Goal: Task Accomplishment & Management: Complete application form

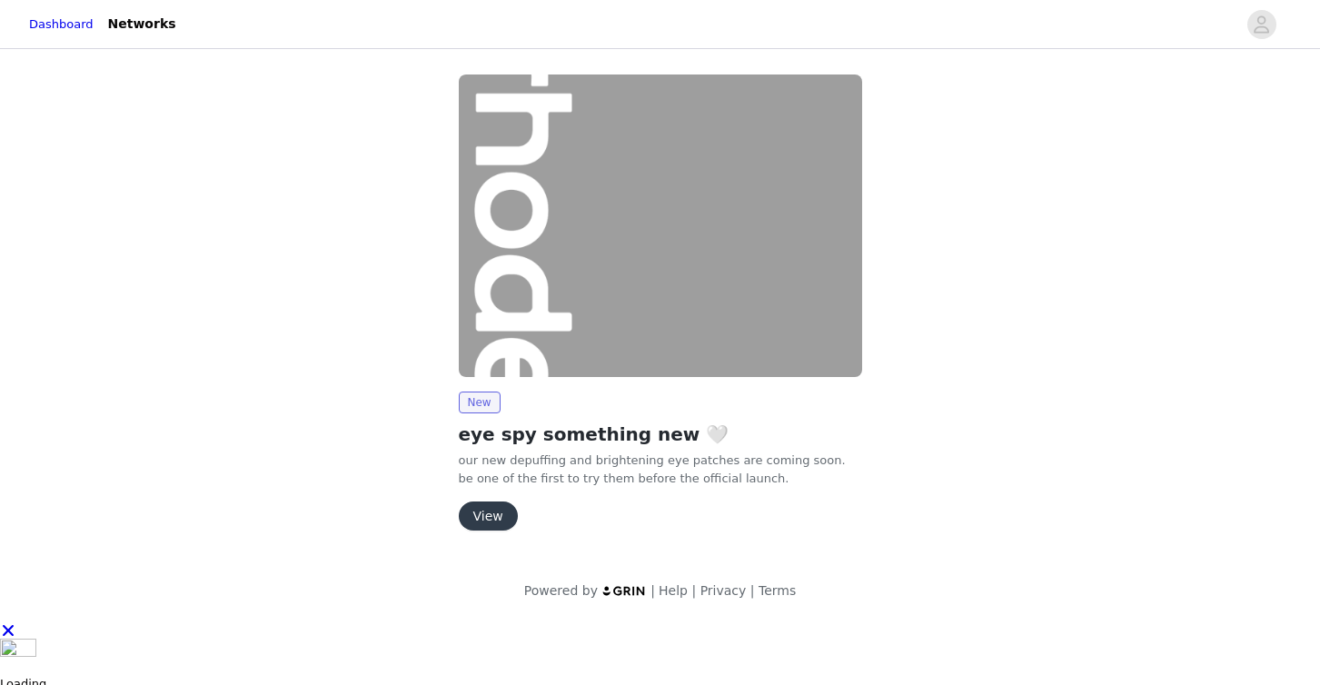
click at [497, 503] on button "View" at bounding box center [488, 515] width 59 height 29
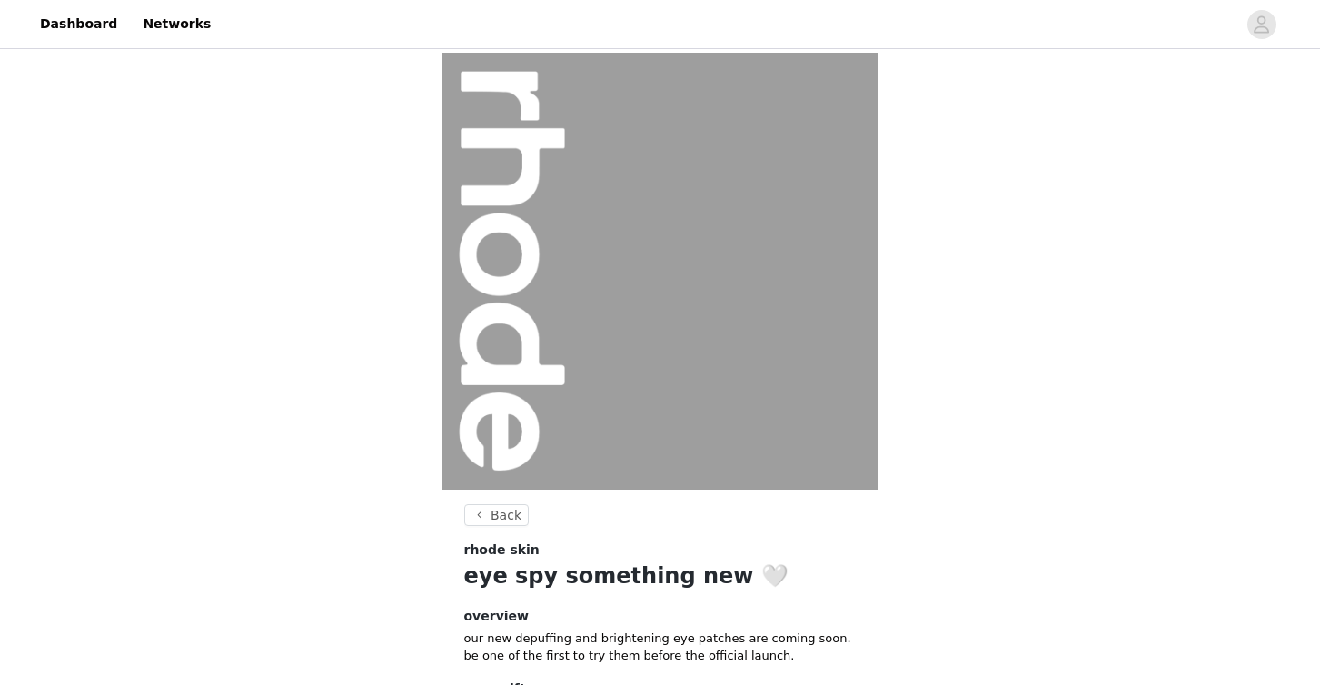
scroll to position [158, 0]
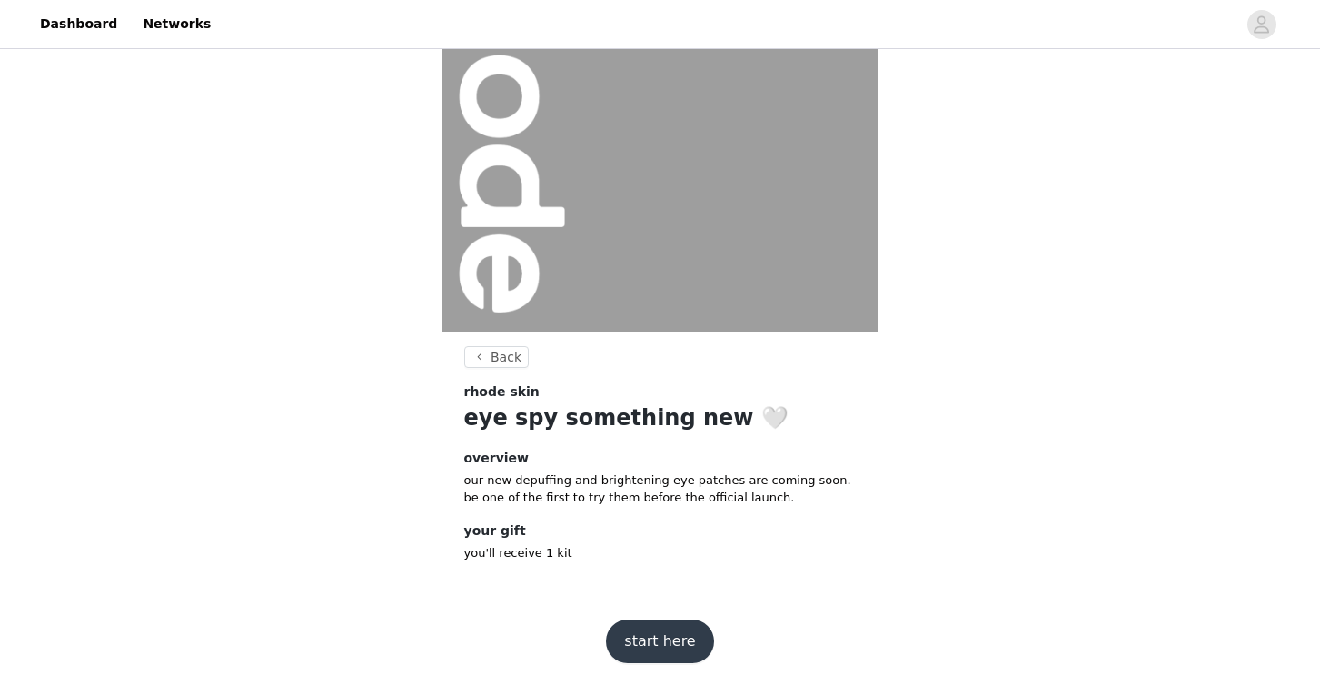
click at [669, 625] on button "start here" at bounding box center [659, 642] width 107 height 44
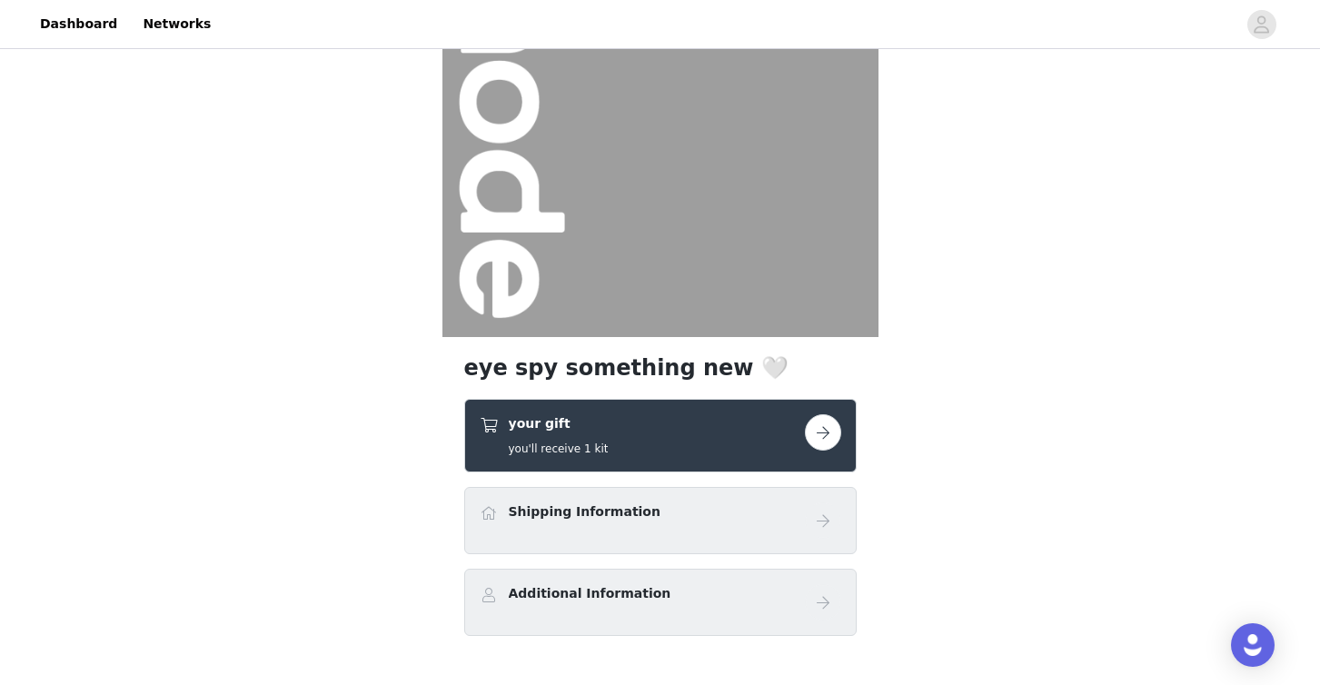
scroll to position [257, 0]
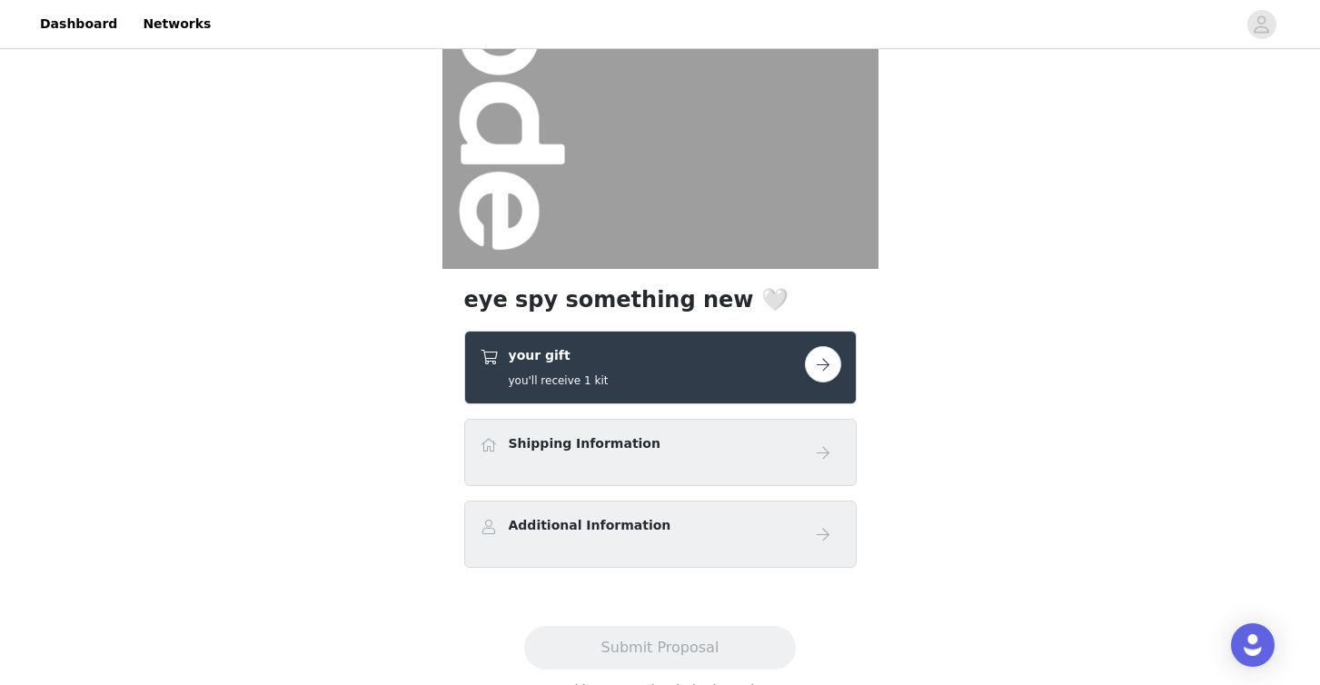
click at [833, 346] on button "button" at bounding box center [823, 364] width 36 height 36
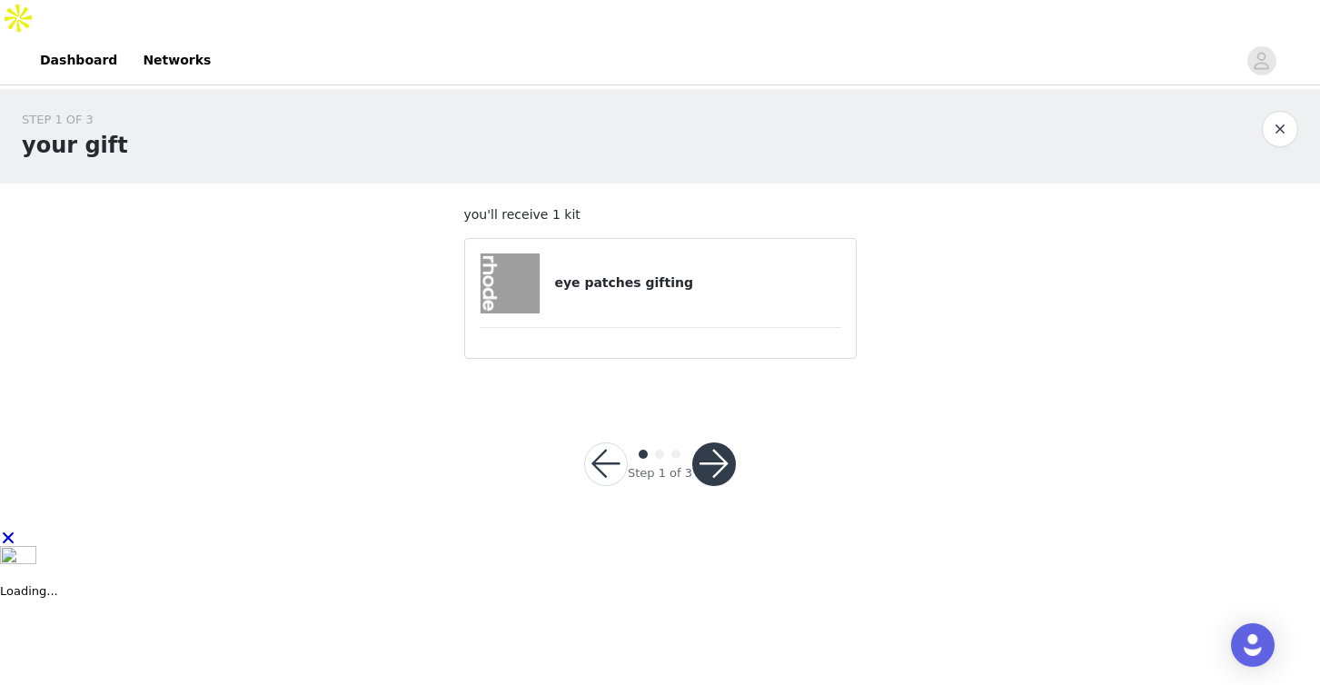
click at [731, 273] on h4 "eye patches gifting" at bounding box center [697, 282] width 286 height 19
click at [709, 442] on button "button" at bounding box center [714, 464] width 44 height 44
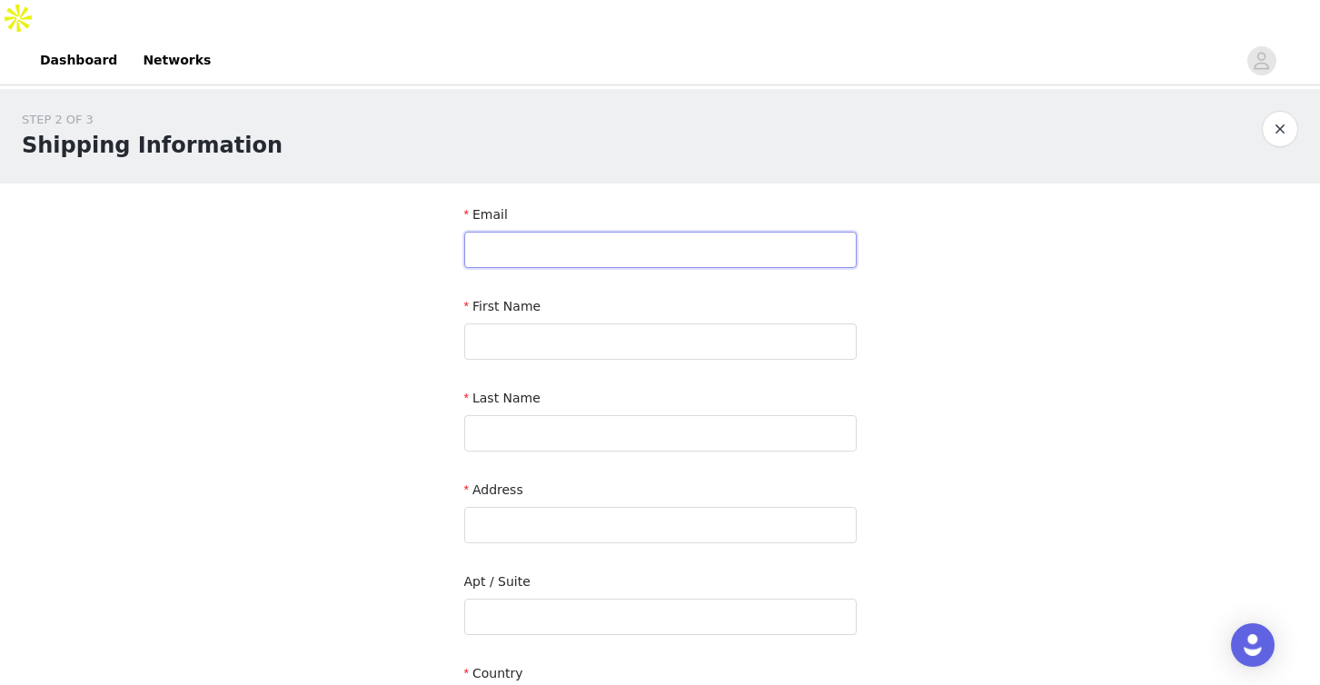
click at [630, 232] on input "text" at bounding box center [660, 250] width 392 height 36
type input "kristii@mar-agency.co"
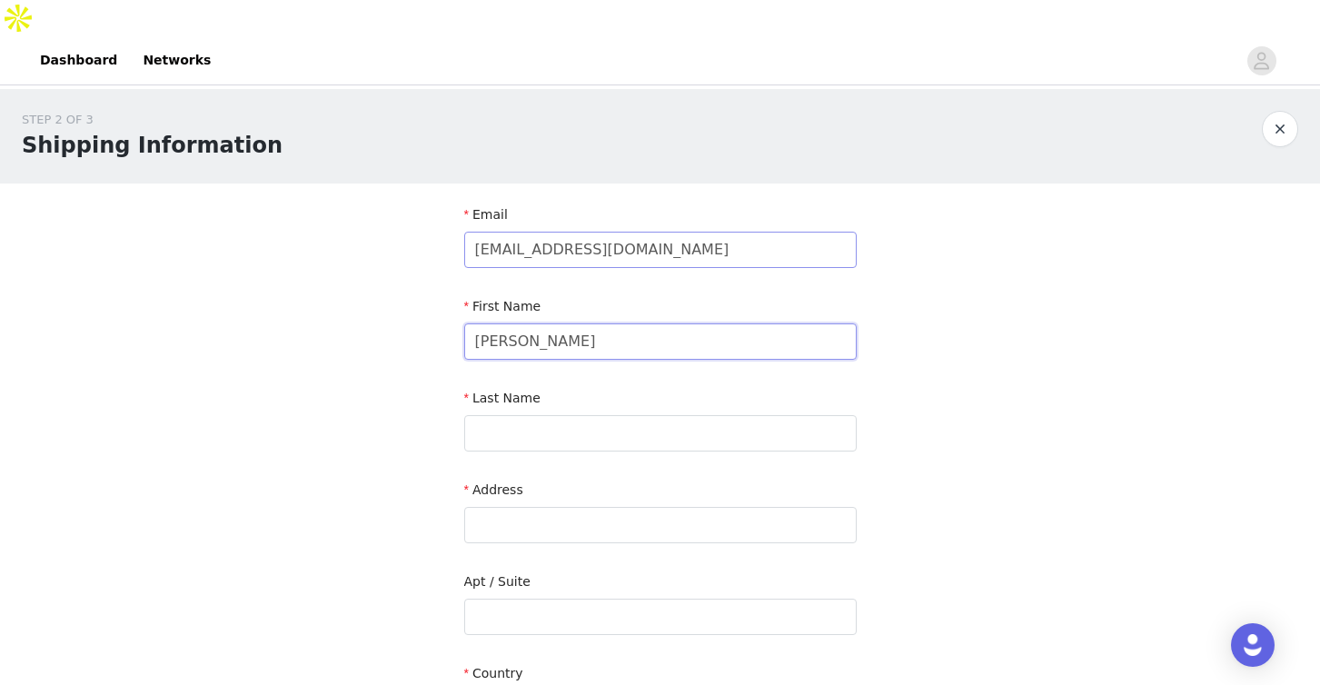
type input "Kristi"
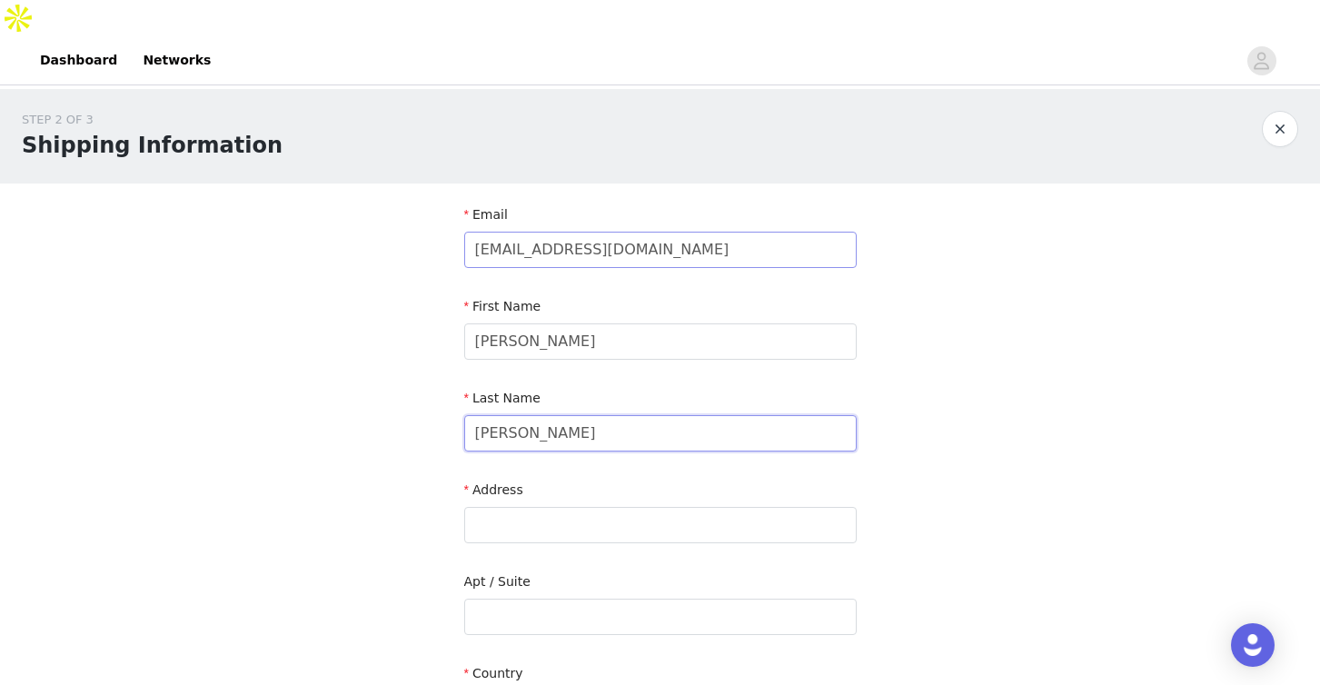
type input "Romero"
type input "21 West End Ave"
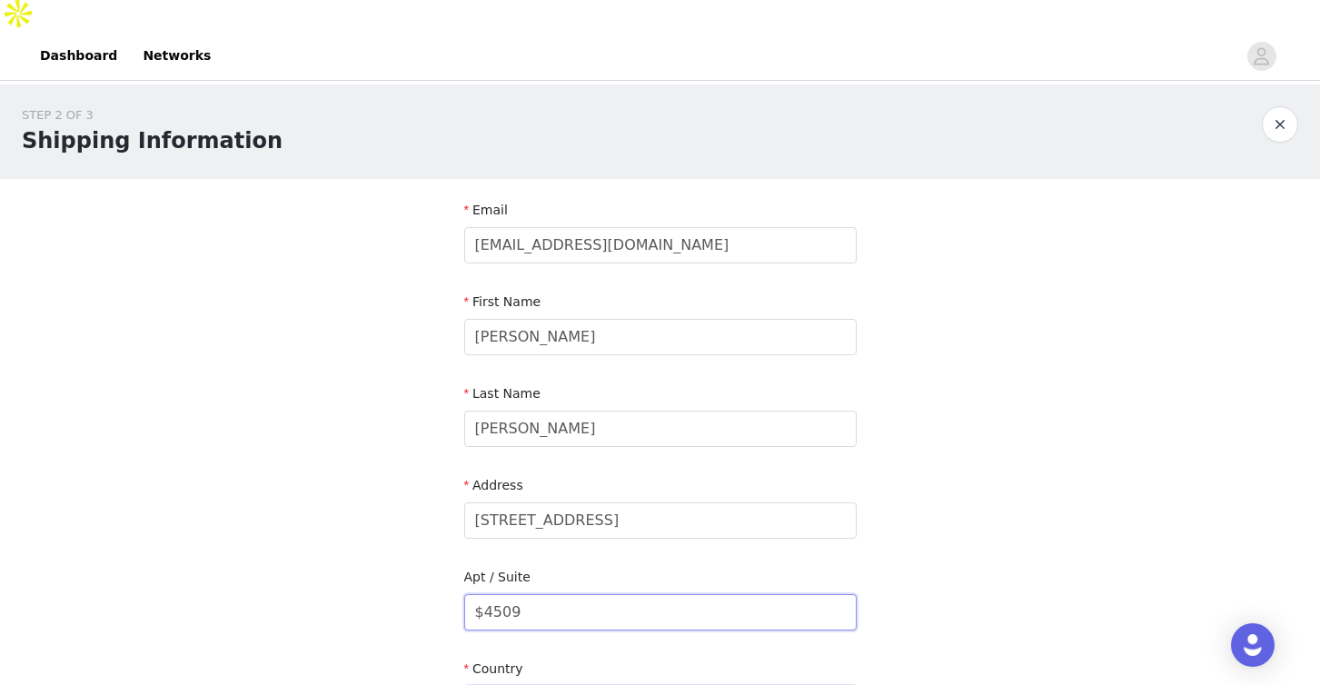
click at [487, 594] on input "$4509" at bounding box center [660, 612] width 392 height 36
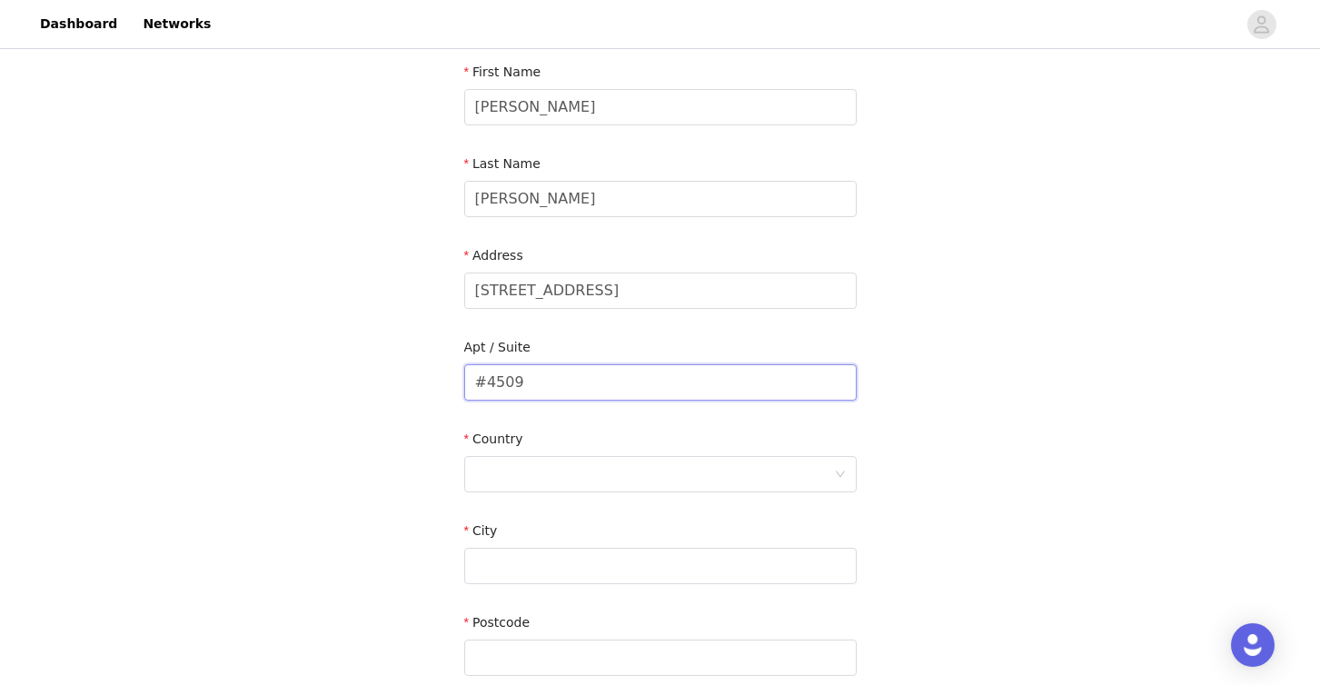
scroll to position [245, 0]
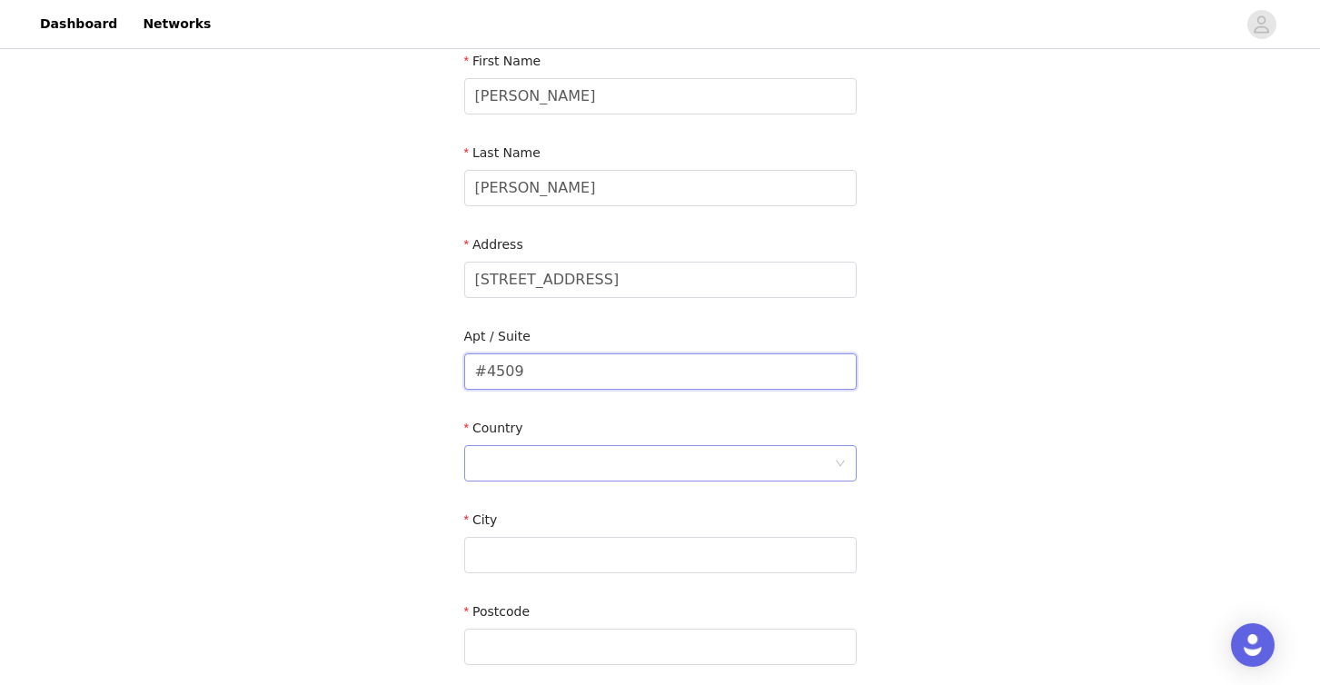
type input "#4509"
click at [511, 446] on div at bounding box center [654, 463] width 359 height 35
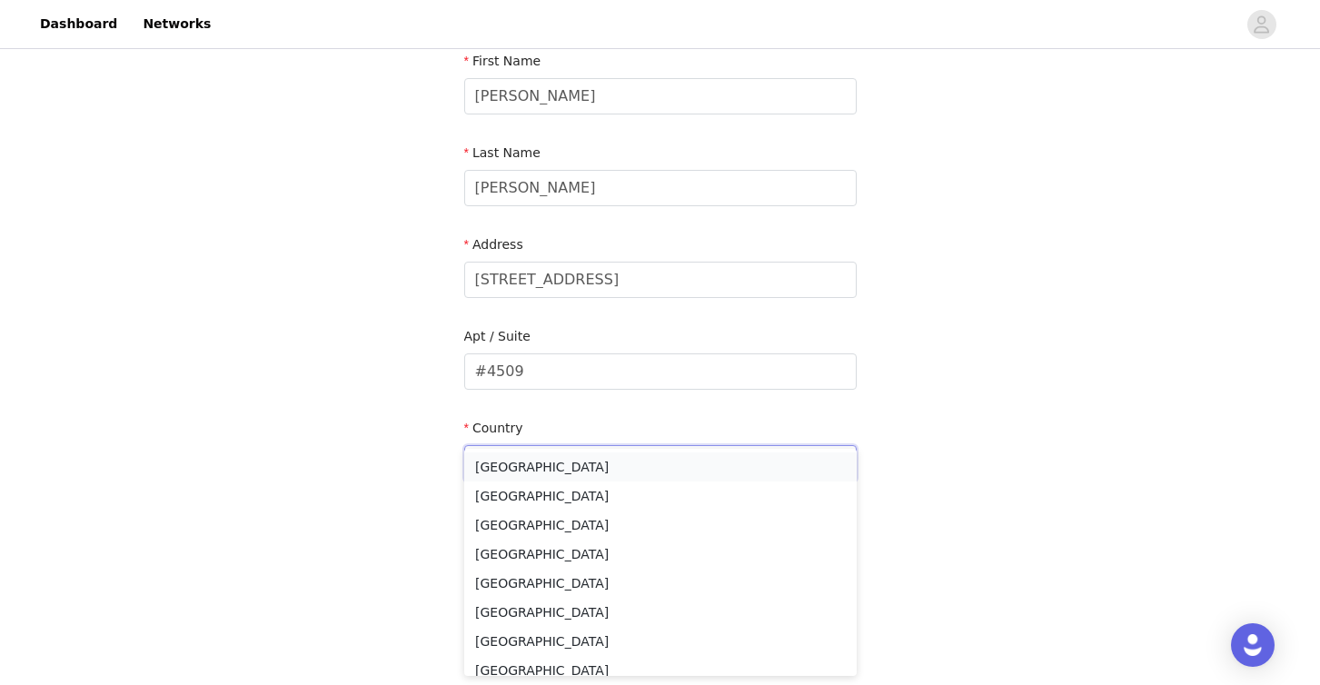
click at [508, 465] on li "[GEOGRAPHIC_DATA]" at bounding box center [660, 466] width 392 height 29
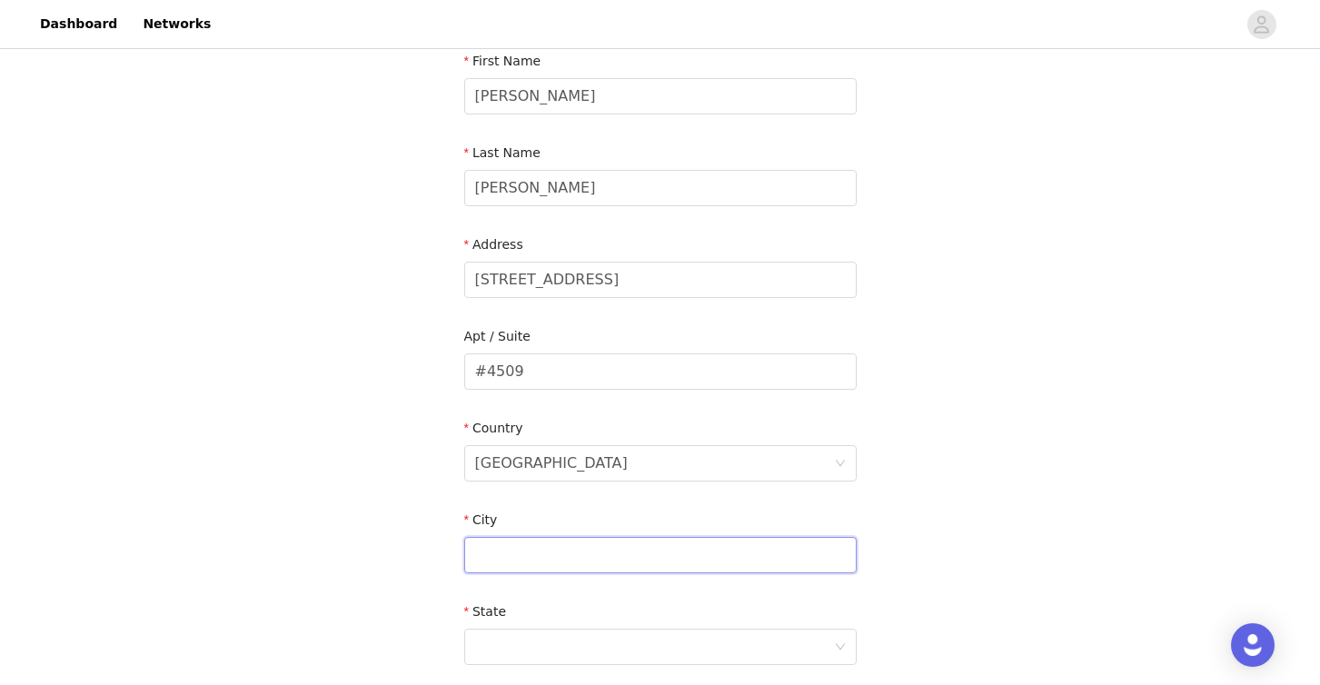
click at [503, 537] on input "text" at bounding box center [660, 555] width 392 height 36
type input "New York"
click at [524, 630] on div at bounding box center [654, 647] width 359 height 35
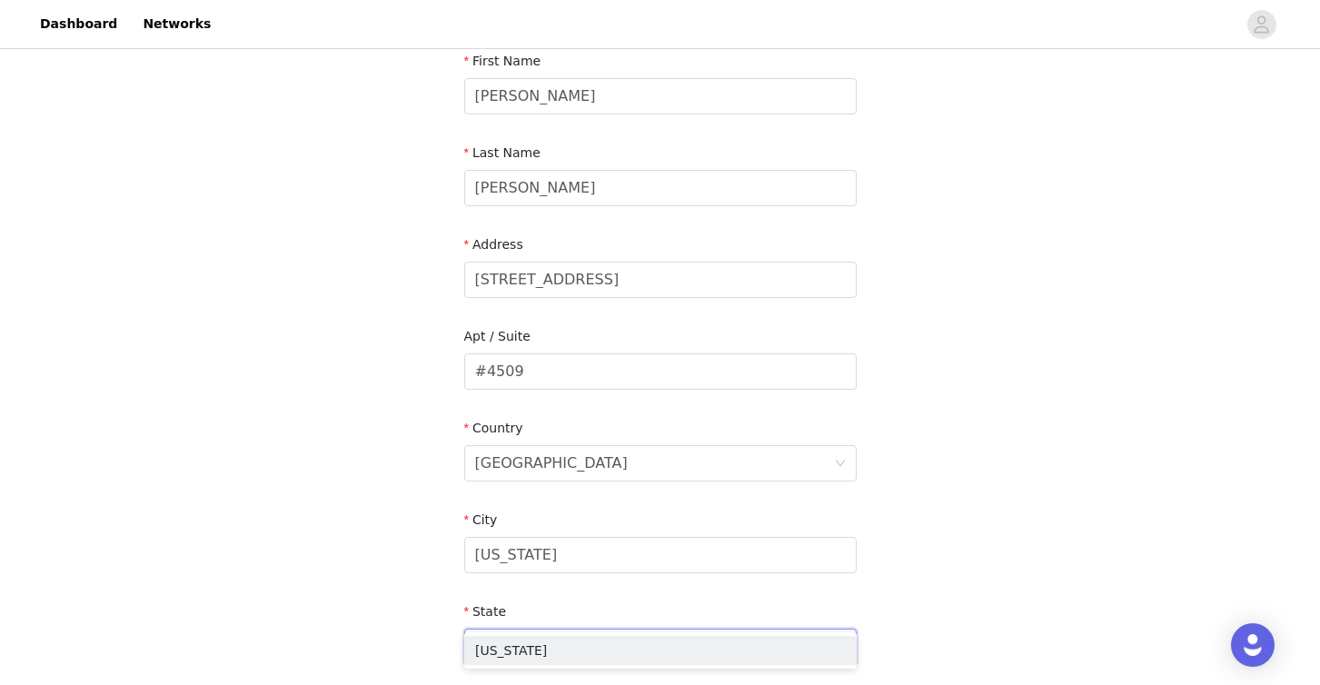
type input "New York"
click at [506, 654] on li "New York" at bounding box center [660, 650] width 392 height 29
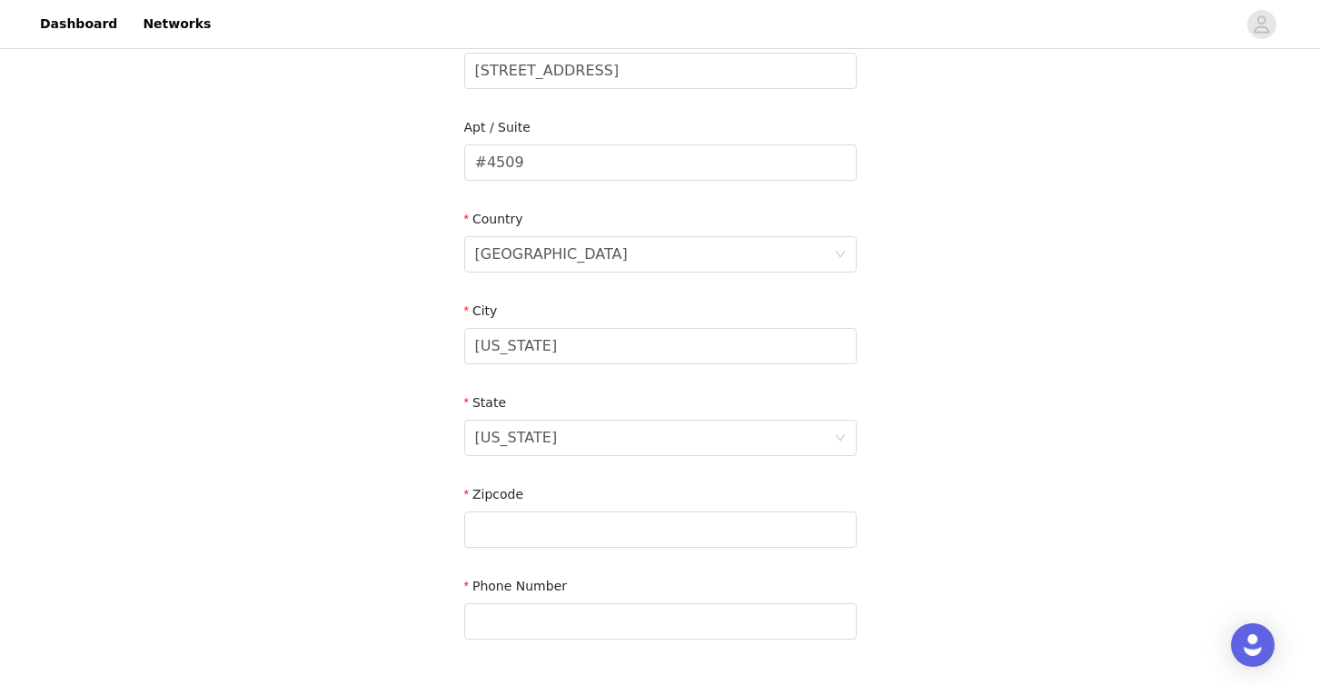
scroll to position [453, 0]
click at [530, 512] on input "text" at bounding box center [660, 530] width 392 height 36
type input "10023"
click at [517, 604] on input "text" at bounding box center [660, 622] width 392 height 36
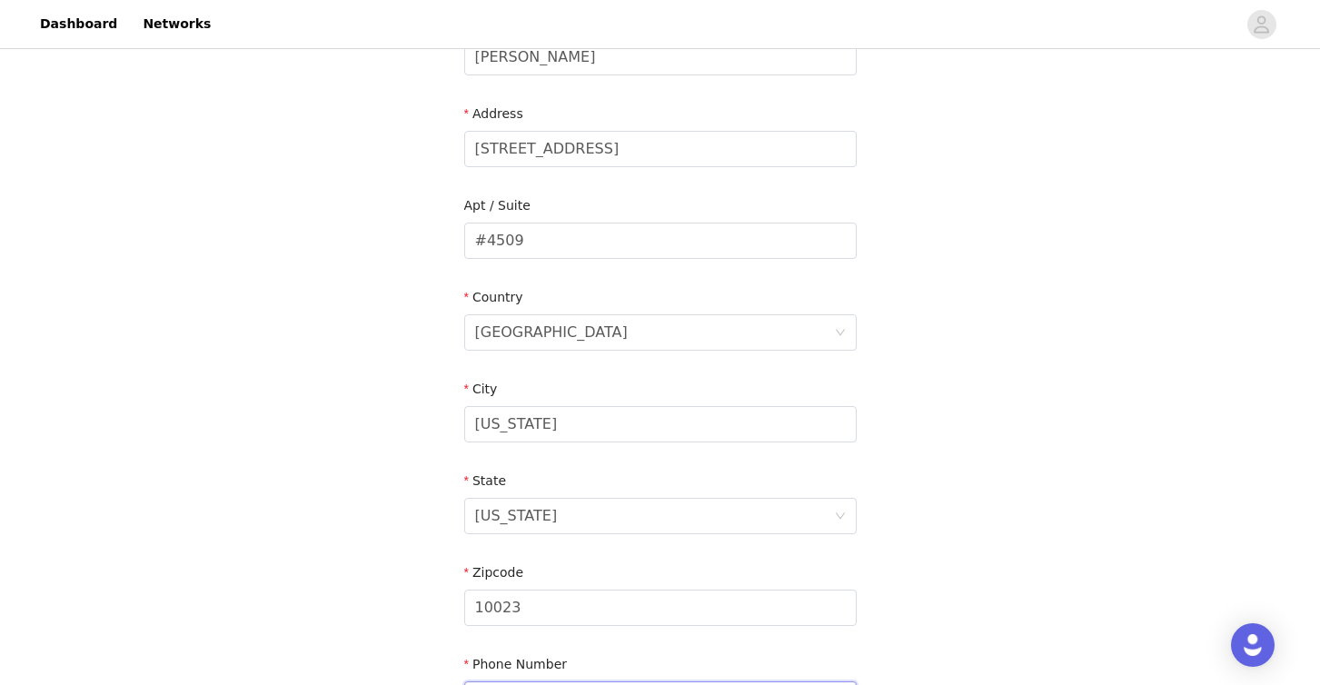
scroll to position [553, 0]
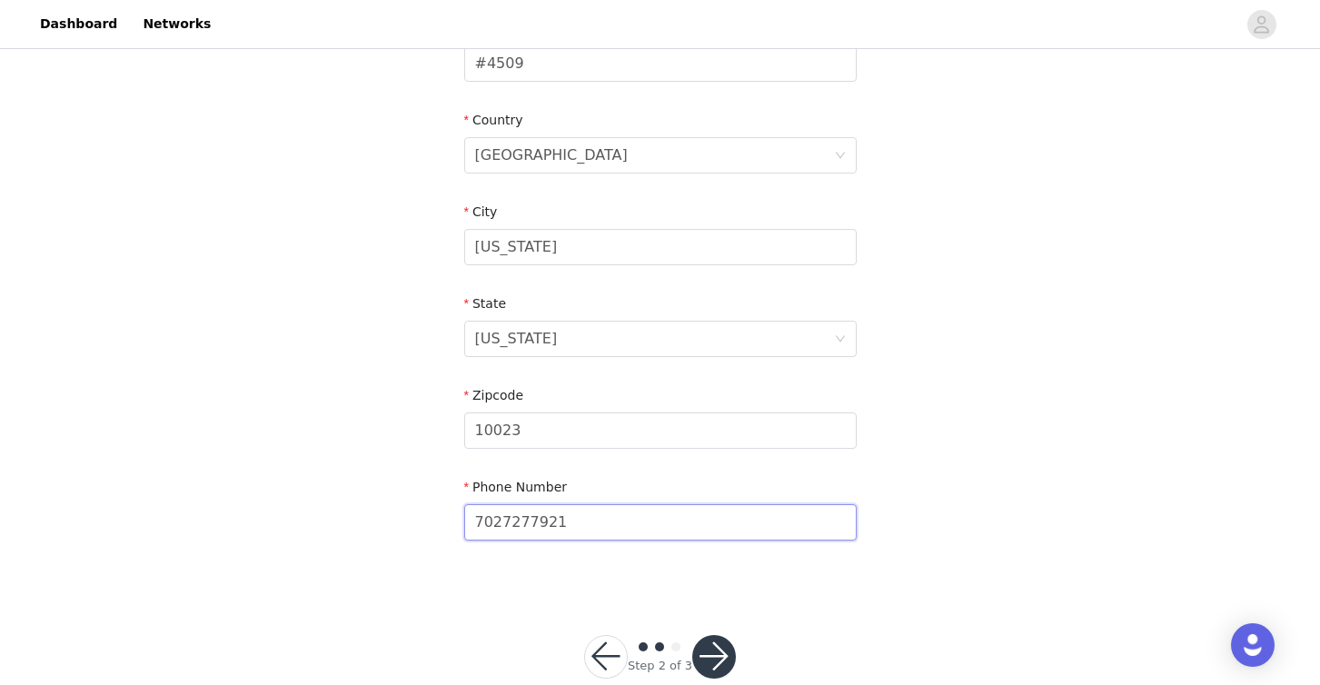
type input "7027277921"
click at [714, 635] on button "button" at bounding box center [714, 657] width 44 height 44
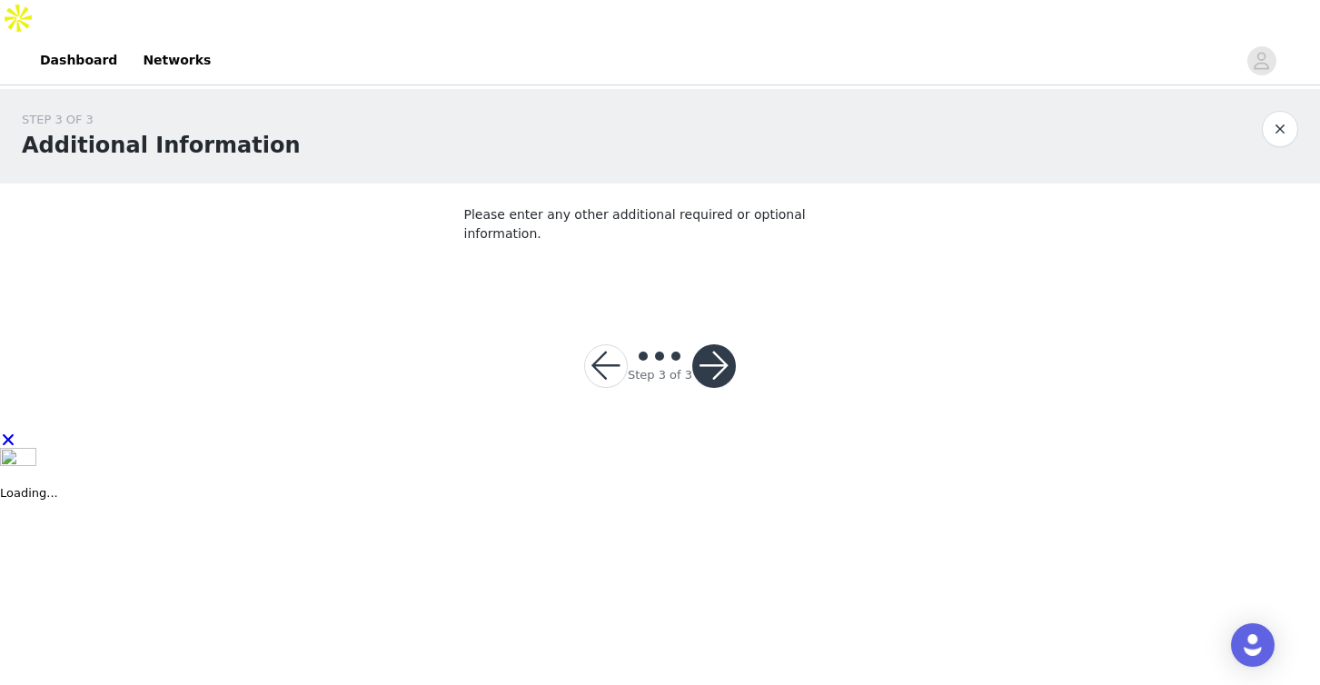
click at [715, 344] on button "button" at bounding box center [714, 366] width 44 height 44
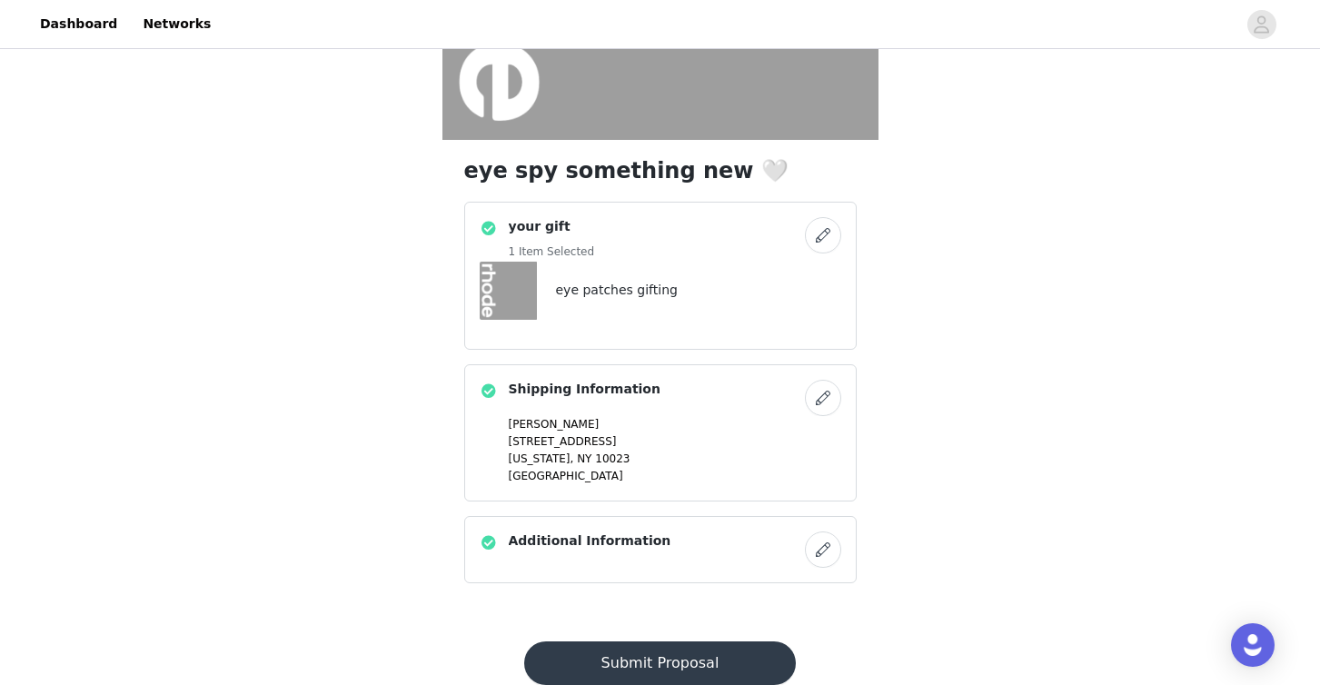
scroll to position [387, 0]
click at [660, 640] on button "Submit Proposal" at bounding box center [660, 662] width 272 height 44
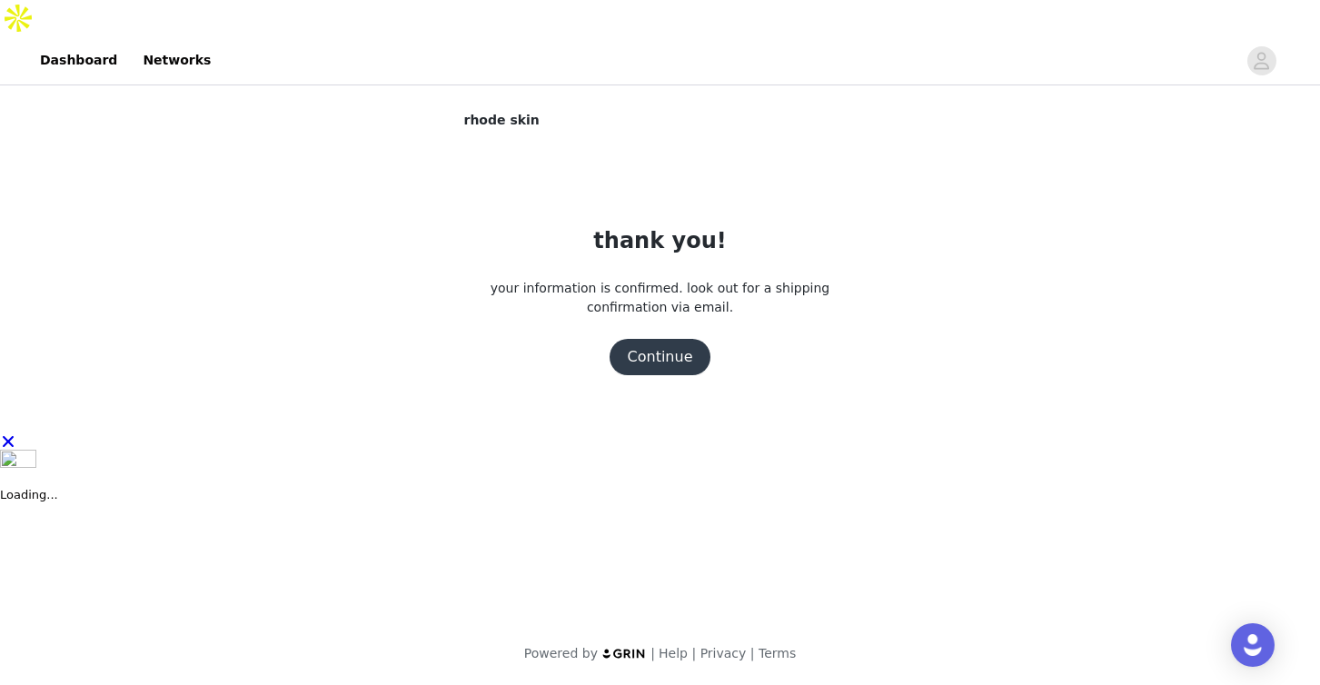
click at [655, 594] on body "Dashboard Networks rhode skin thank you! your information is confirmed. look ou…" at bounding box center [660, 342] width 1320 height 685
click at [684, 339] on button "Continue" at bounding box center [661, 357] width 102 height 36
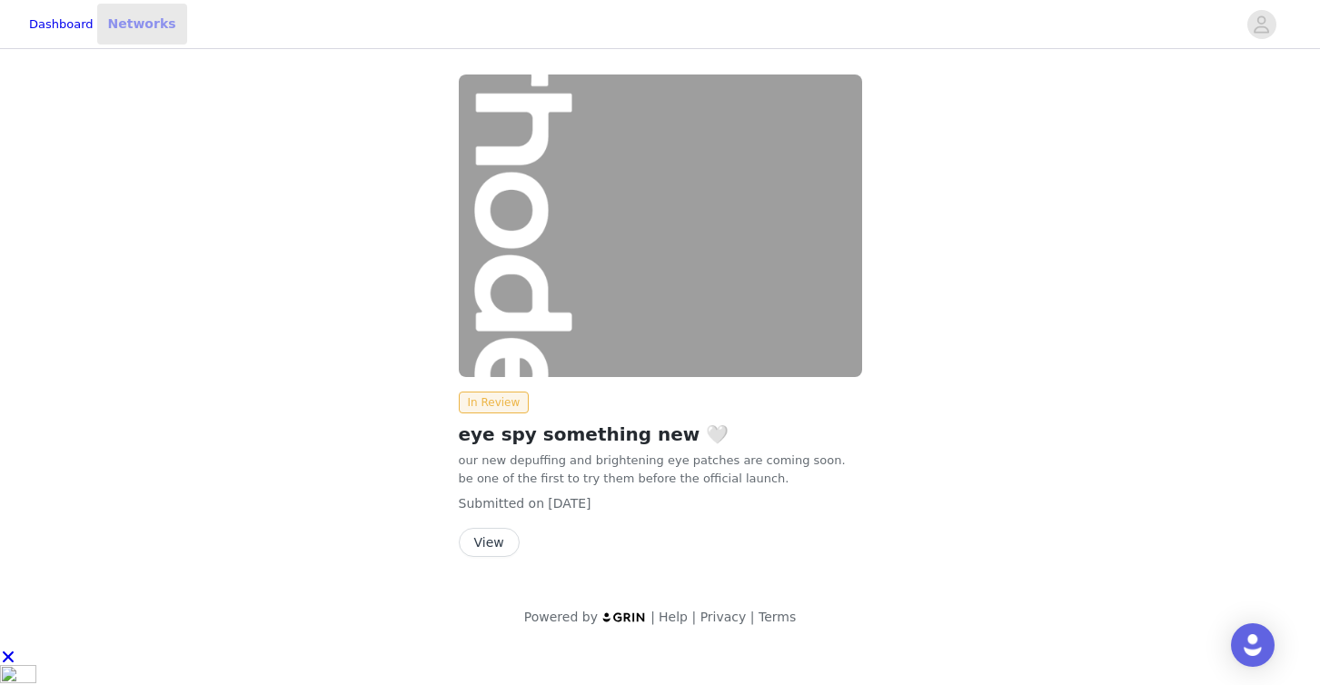
click at [180, 12] on link "Networks" at bounding box center [142, 24] width 90 height 41
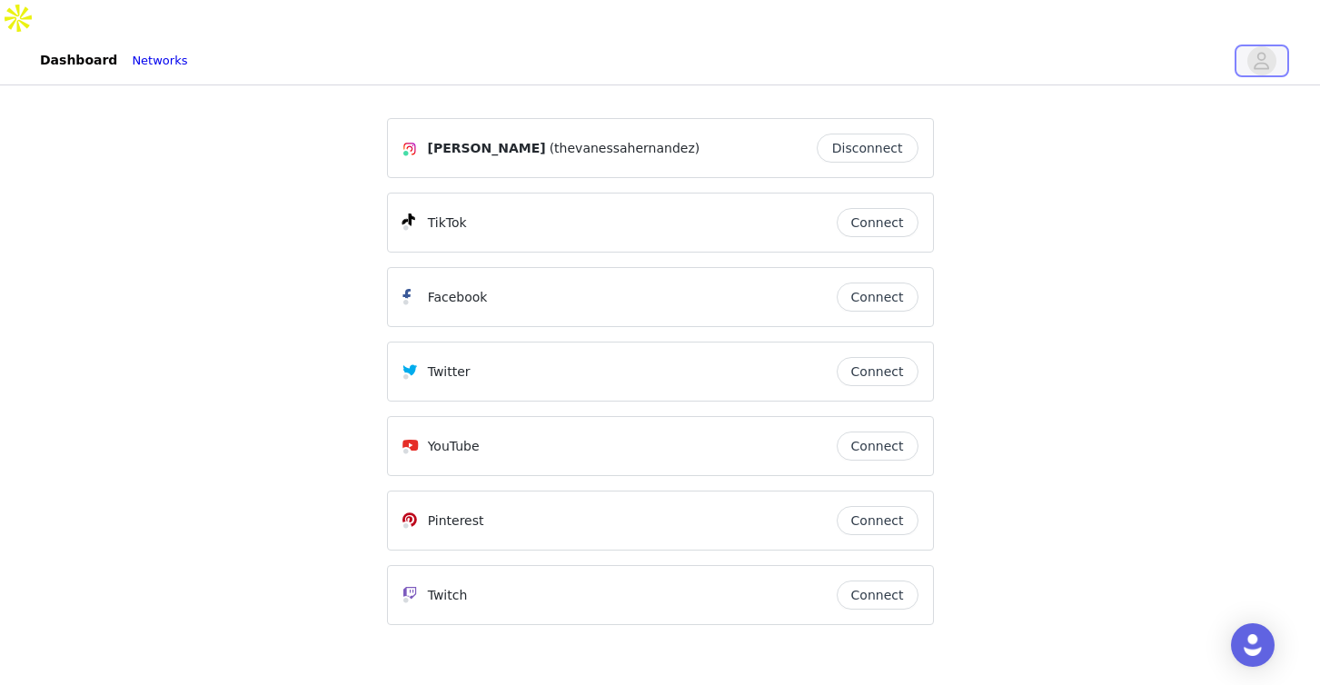
click at [1263, 52] on icon "avatar" at bounding box center [1262, 60] width 15 height 17
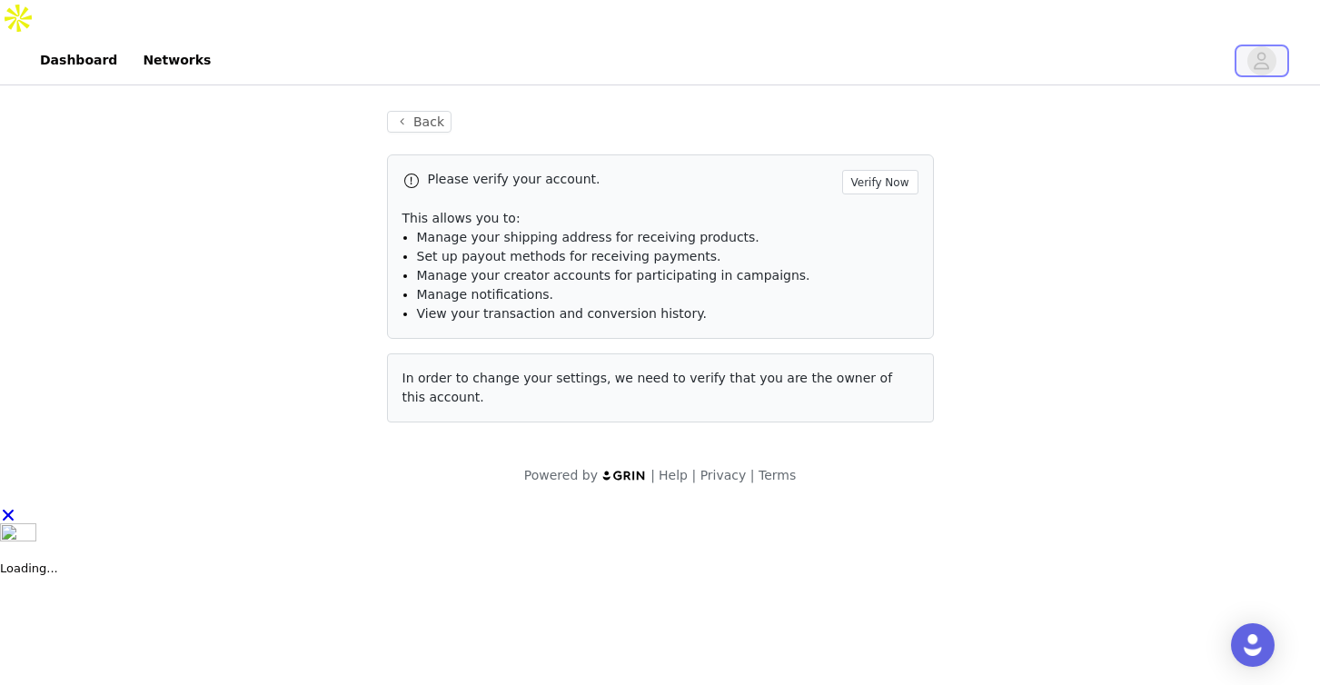
click at [1263, 52] on icon "avatar" at bounding box center [1262, 60] width 15 height 17
click at [411, 111] on button "Back" at bounding box center [419, 122] width 65 height 22
click at [430, 111] on button "Back" at bounding box center [419, 122] width 65 height 22
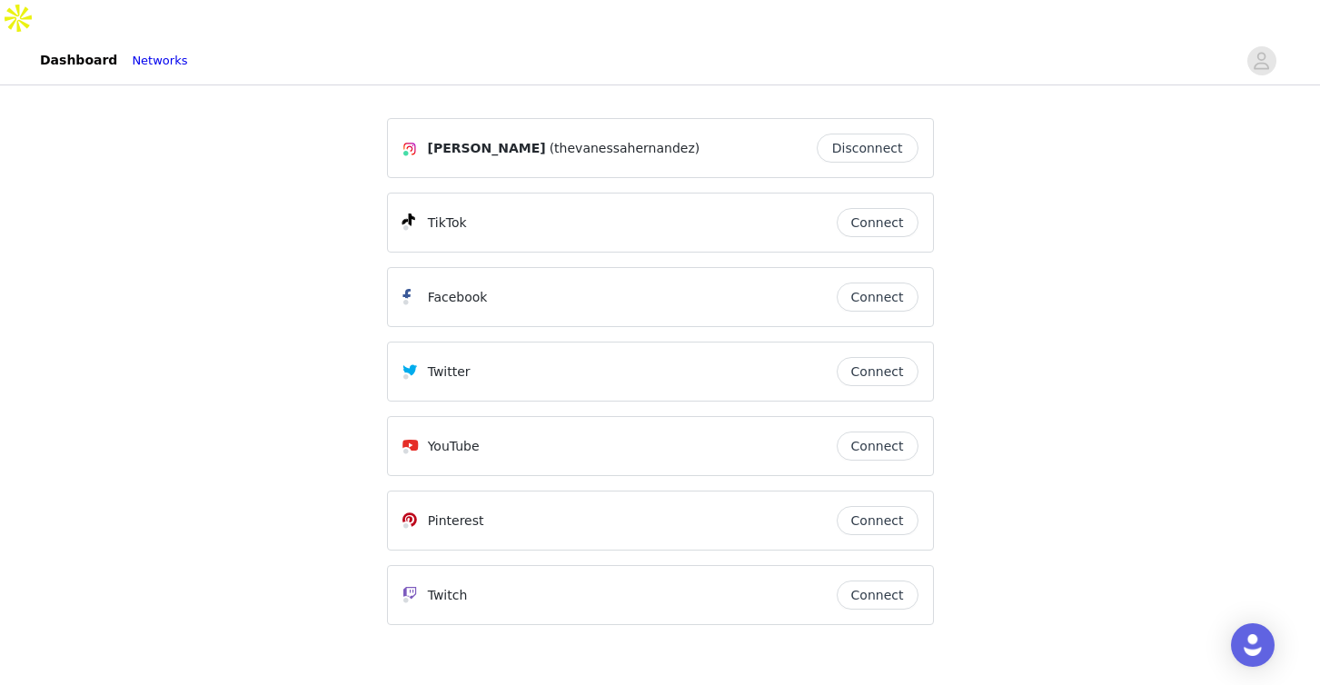
click at [874, 134] on button "Disconnect" at bounding box center [868, 148] width 102 height 29
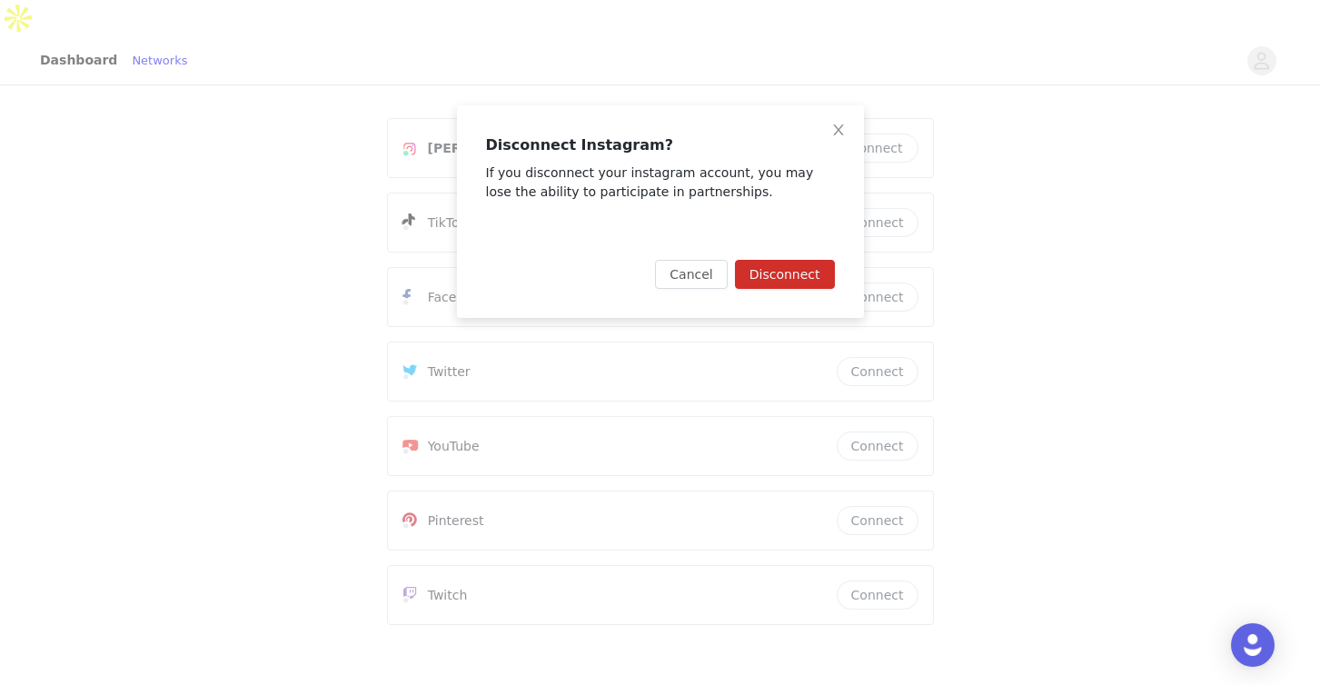
click at [795, 276] on button "Disconnect" at bounding box center [785, 274] width 100 height 29
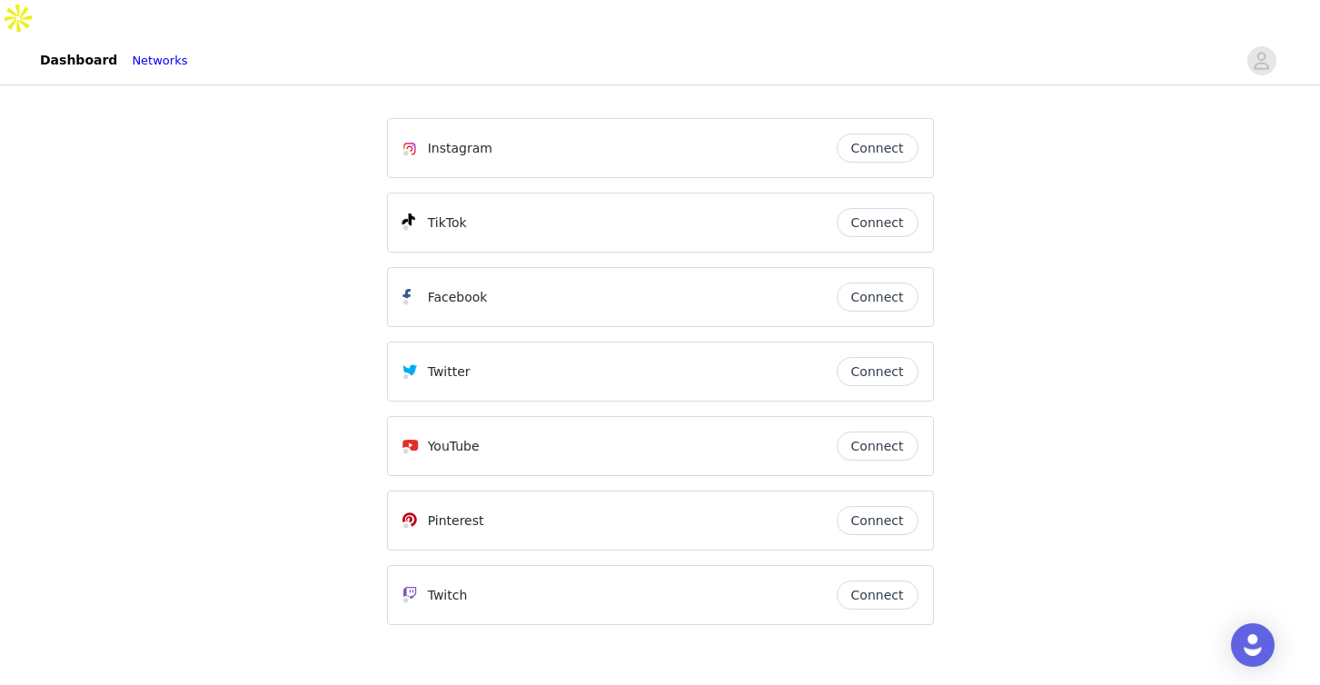
scroll to position [3, 0]
click at [87, 37] on link "Dashboard" at bounding box center [78, 57] width 99 height 41
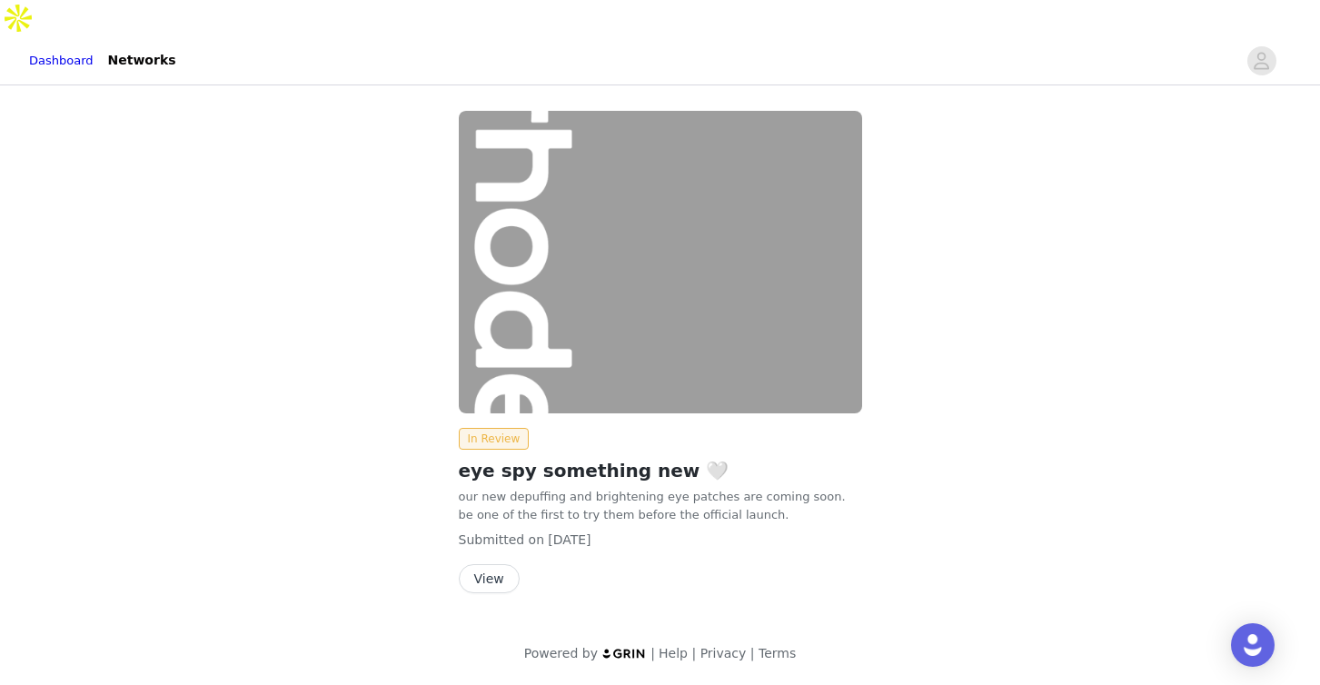
click at [498, 564] on button "View" at bounding box center [489, 578] width 61 height 29
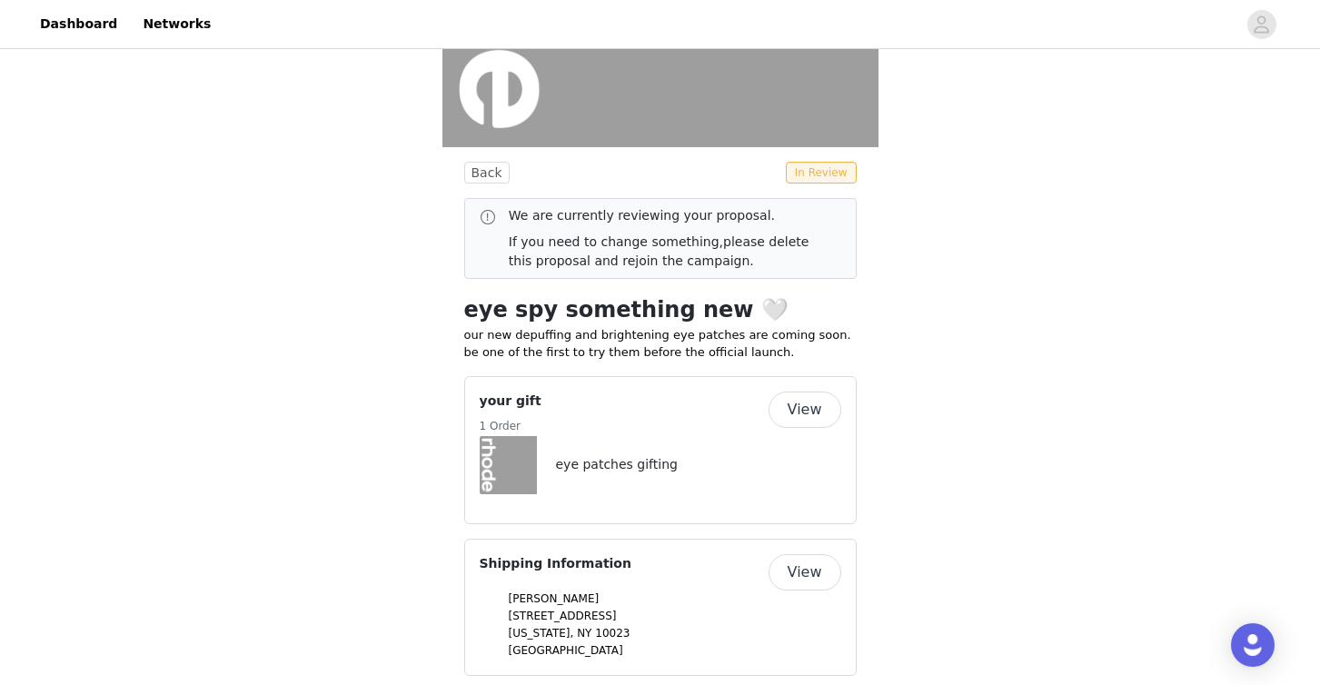
scroll to position [451, 0]
